Goal: Task Accomplishment & Management: Use online tool/utility

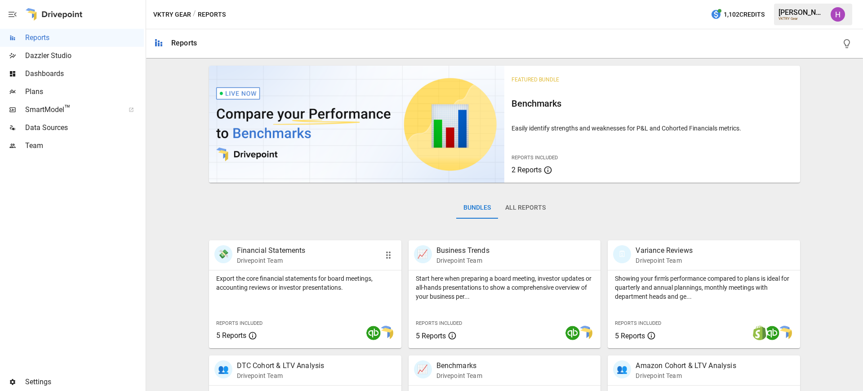
click at [304, 244] on div "💸 Financial Statements Drivepoint Team" at bounding box center [305, 255] width 192 height 30
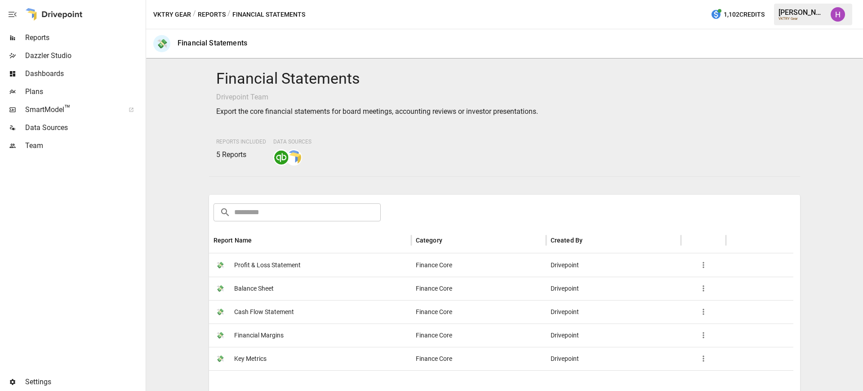
click at [271, 264] on span "Profit & Loss Statement" at bounding box center [267, 264] width 67 height 23
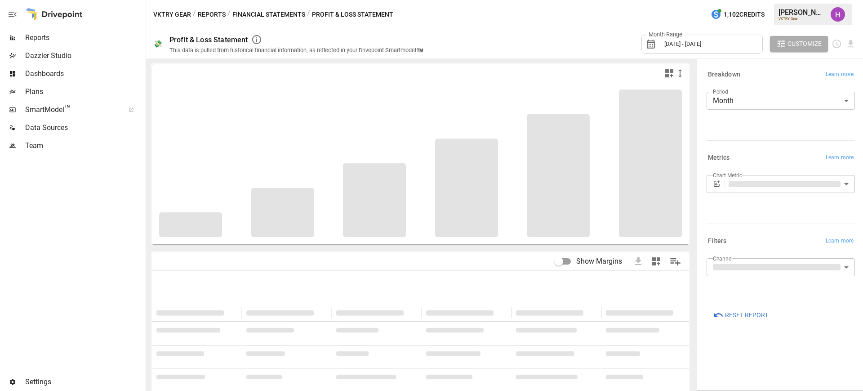
click at [701, 41] on span "[DATE] - [DATE]" at bounding box center [682, 43] width 37 height 7
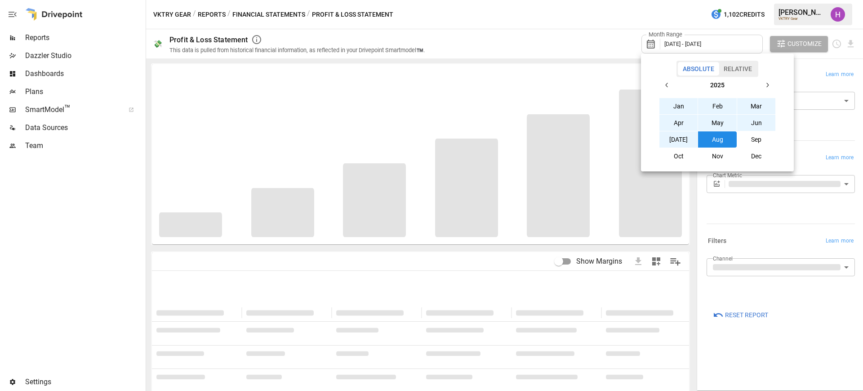
click at [751, 140] on button "Sep" at bounding box center [756, 139] width 39 height 16
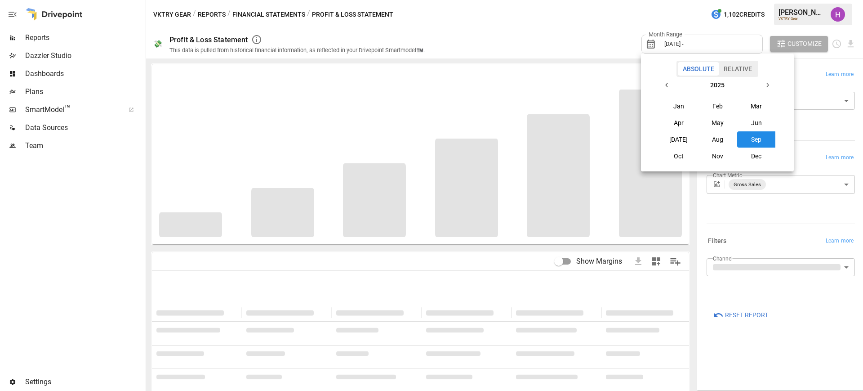
click at [751, 137] on button "Sep" at bounding box center [756, 139] width 39 height 16
click at [662, 82] on button "button" at bounding box center [667, 85] width 16 height 16
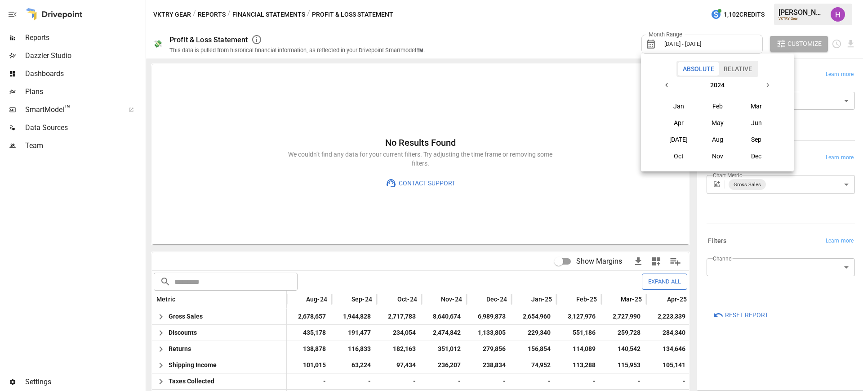
click at [754, 142] on button "Sep" at bounding box center [756, 139] width 39 height 16
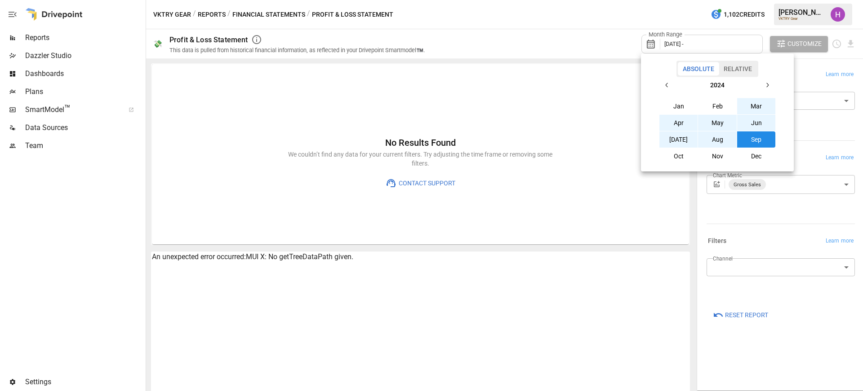
click at [764, 87] on icon "button" at bounding box center [767, 84] width 7 height 7
click at [722, 135] on button "Aug" at bounding box center [717, 139] width 39 height 16
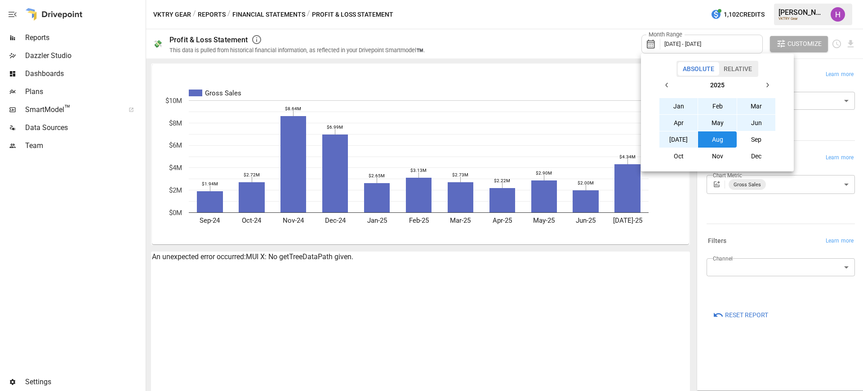
click at [586, 4] on div at bounding box center [431, 195] width 863 height 391
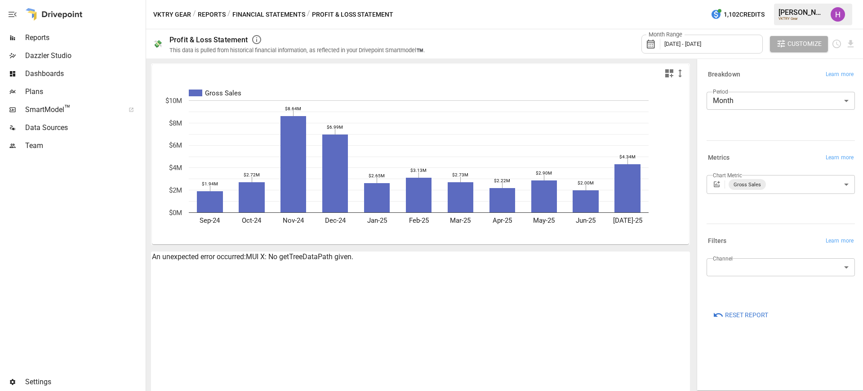
click at [701, 41] on span "[DATE] - [DATE]" at bounding box center [682, 43] width 37 height 7
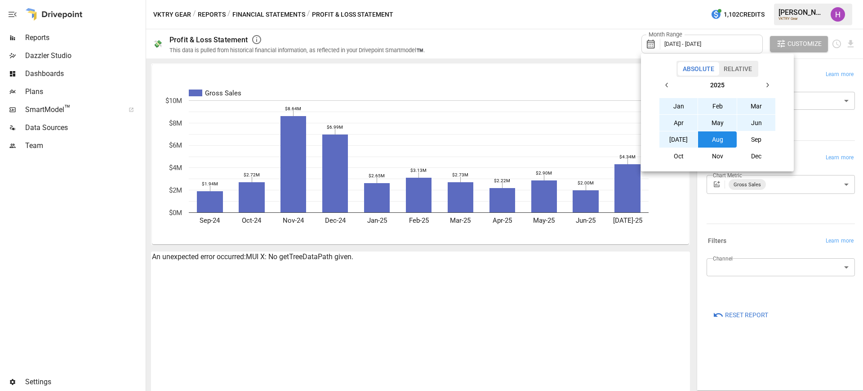
click at [668, 87] on icon "button" at bounding box center [666, 84] width 7 height 7
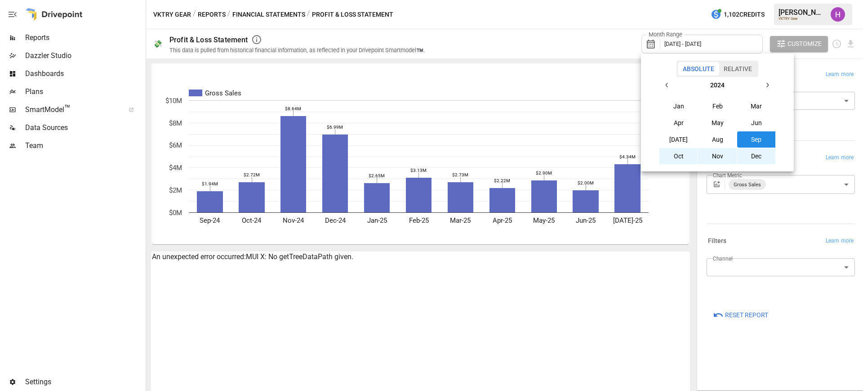
click at [718, 141] on button "Aug" at bounding box center [717, 139] width 39 height 16
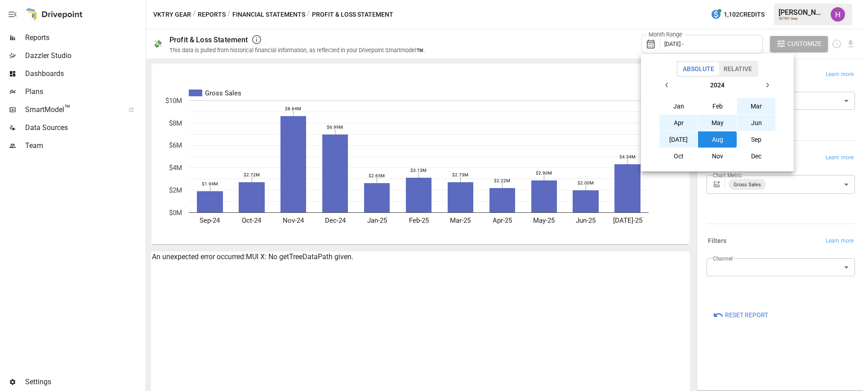
click at [765, 84] on icon "button" at bounding box center [767, 84] width 7 height 7
click at [685, 137] on button "[DATE]" at bounding box center [678, 139] width 39 height 16
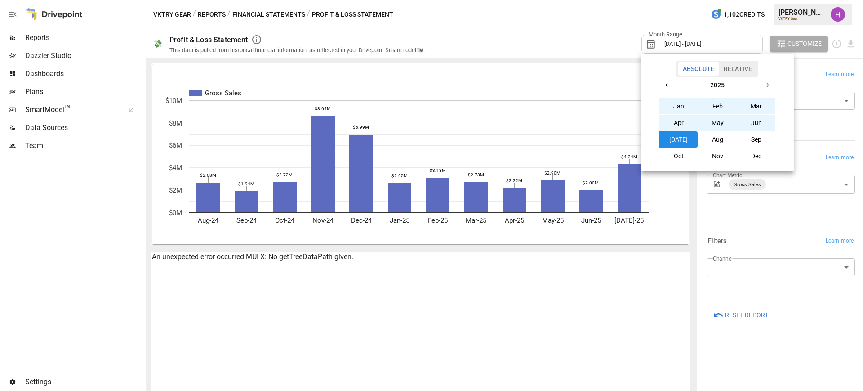
click at [595, 12] on div at bounding box center [431, 195] width 863 height 391
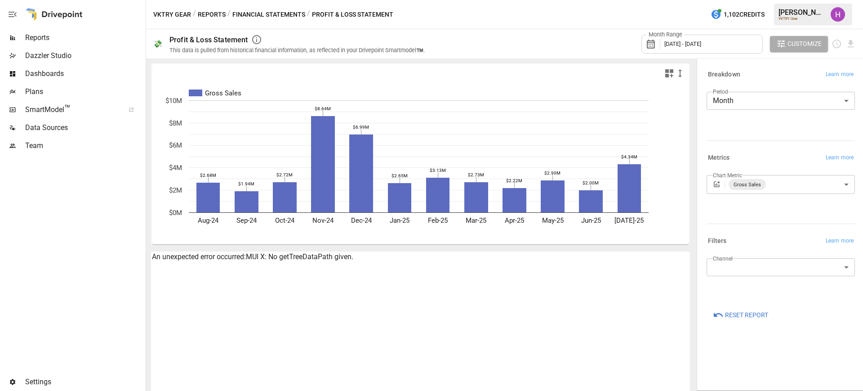
click at [756, 311] on span "Reset Report" at bounding box center [746, 314] width 43 height 11
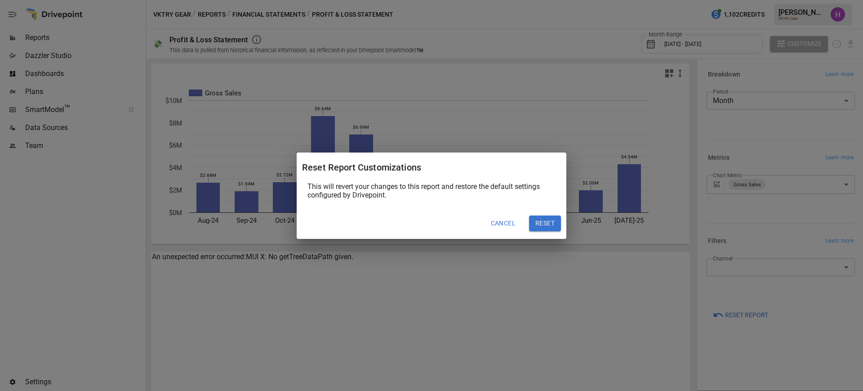
click at [553, 218] on button "Reset" at bounding box center [545, 223] width 32 height 16
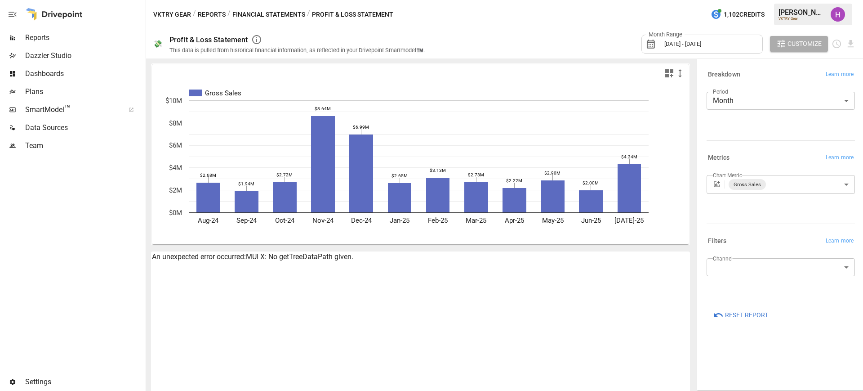
click at [509, 280] on div "An unexpected error occurred: MUI X: No getTreeDataPath given." at bounding box center [420, 344] width 539 height 186
drag, startPoint x: 386, startPoint y: 262, endPoint x: 149, endPoint y: 260, distance: 236.4
click at [149, 260] on div "Gross Sales Aug-24 Sep-24 Oct-24 Nov-24 Dec-24 Jan-25 Feb-25 Mar-25 Apr-25 May-…" at bounding box center [420, 224] width 549 height 332
copy div "An unexpected error occurred: MUI X: No getTreeDataPath given."
click at [546, 11] on div "VKTRY Gear / Reports / Financial Statements / Profit & Loss Statement 1,102 Cre…" at bounding box center [504, 14] width 717 height 29
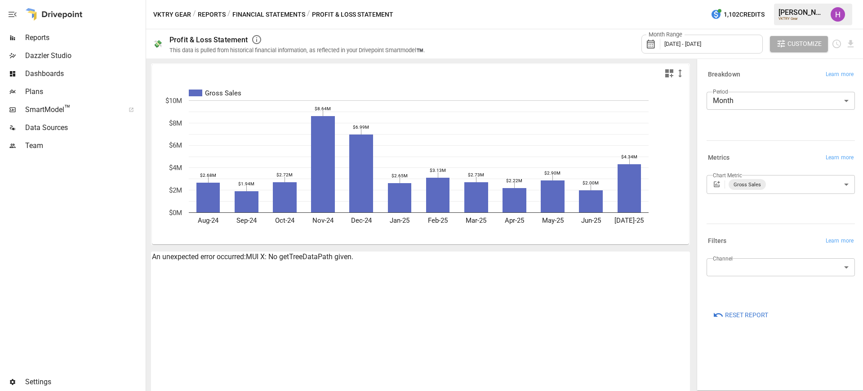
drag, startPoint x: 509, startPoint y: 15, endPoint x: 470, endPoint y: 10, distance: 39.9
click at [470, 10] on div "VKTRY Gear / Reports / Financial Statements / Profit & Loss Statement 1,102 Cre…" at bounding box center [504, 14] width 717 height 29
click at [33, 93] on span "Plans" at bounding box center [84, 91] width 119 height 11
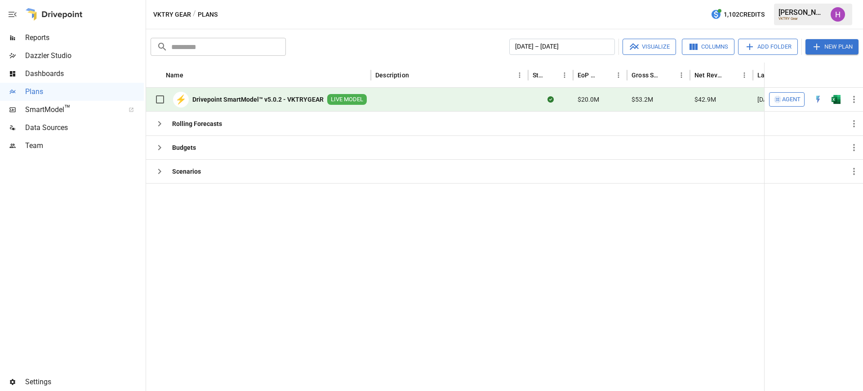
click at [289, 99] on b "Drivepoint SmartModel™ v5.0.2 - VKTRYGEAR" at bounding box center [257, 99] width 131 height 9
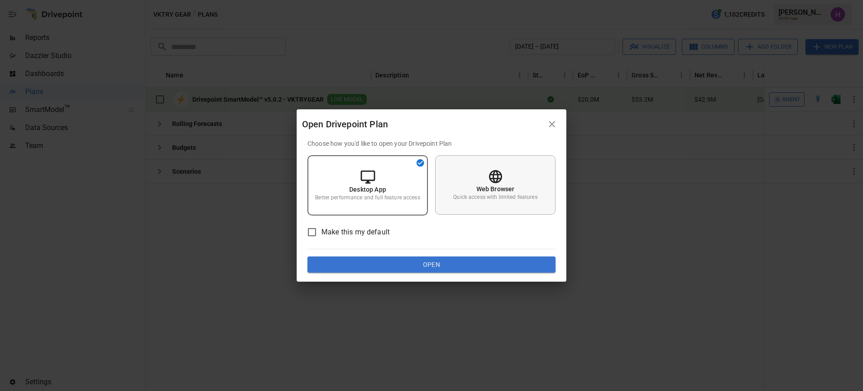
click at [487, 192] on p "Web Browser" at bounding box center [495, 188] width 38 height 9
click at [474, 265] on button "Open" at bounding box center [431, 264] width 248 height 16
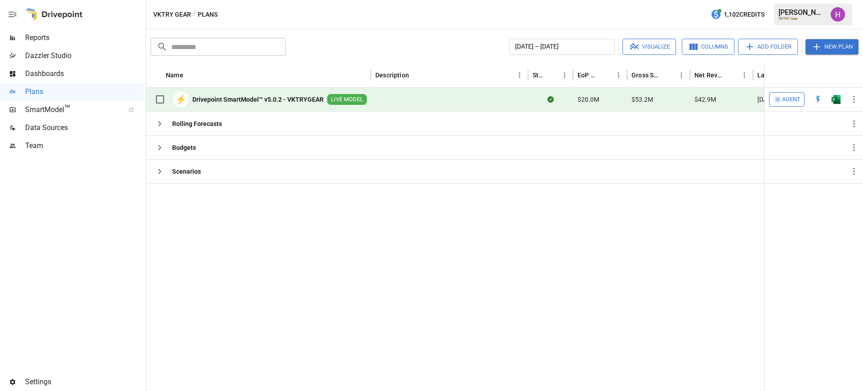
click at [41, 123] on span "Data Sources" at bounding box center [84, 127] width 119 height 11
